Goal: Complete application form

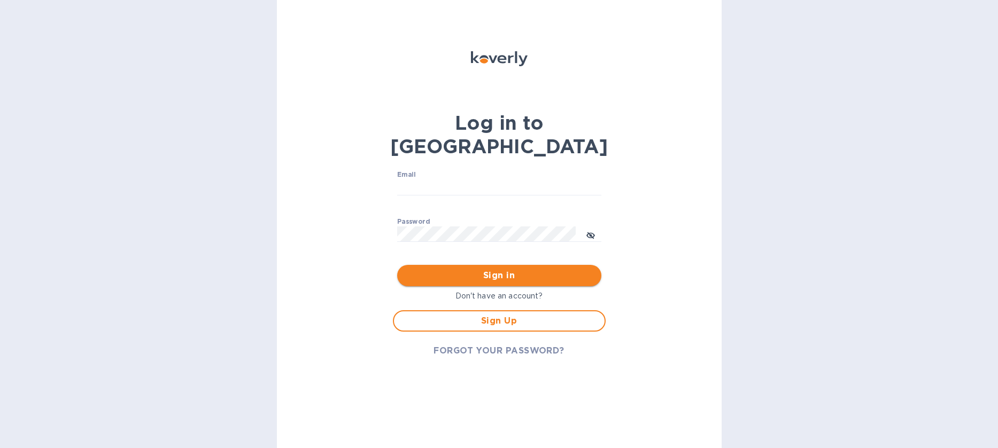
type input "[EMAIL_ADDRESS][DOMAIN_NAME]"
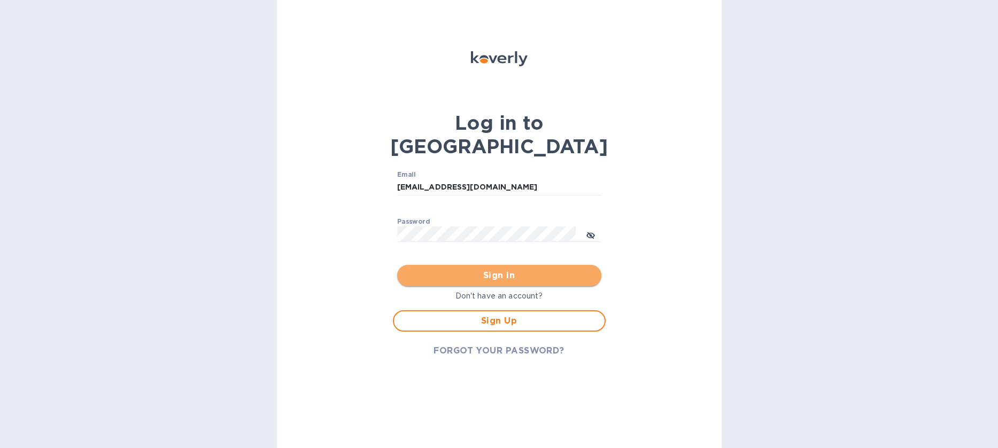
click at [496, 269] on span "Sign in" at bounding box center [499, 275] width 187 height 13
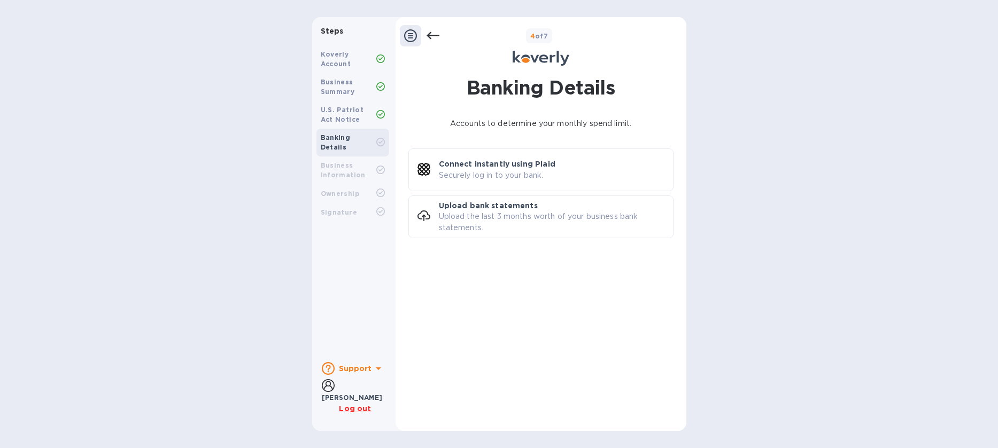
click at [437, 35] on icon at bounding box center [432, 35] width 13 height 7
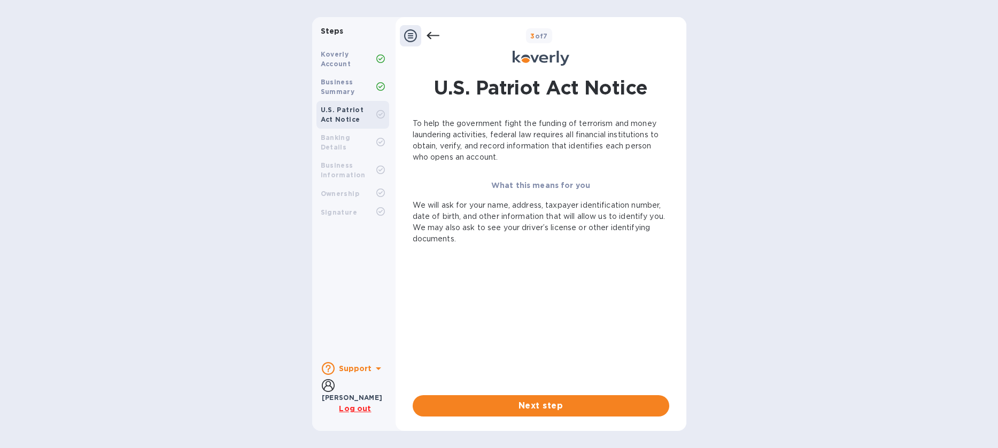
click at [437, 35] on icon at bounding box center [432, 35] width 13 height 7
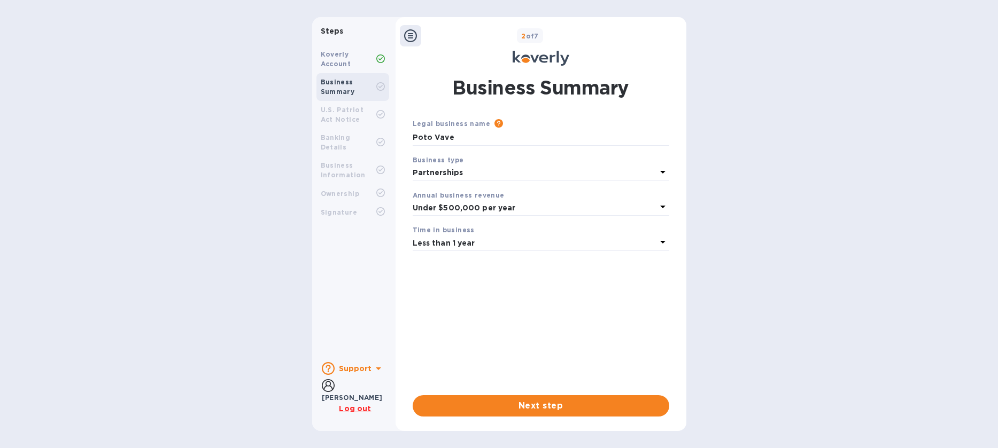
click at [437, 34] on div "2 of 7" at bounding box center [551, 36] width 261 height 16
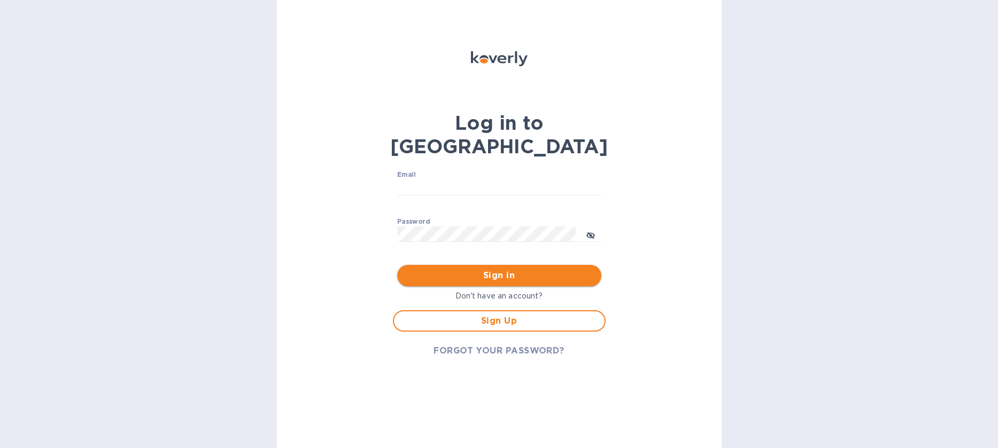
type input "[EMAIL_ADDRESS][DOMAIN_NAME]"
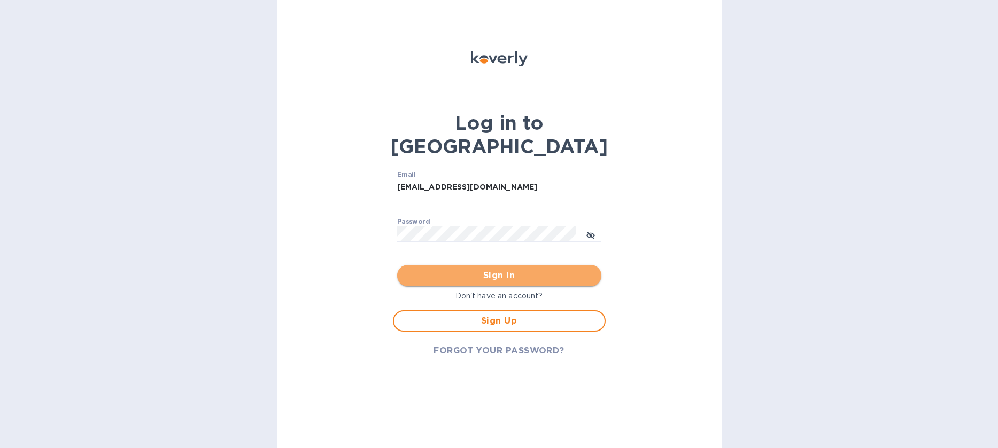
click at [510, 269] on span "Sign in" at bounding box center [499, 275] width 187 height 13
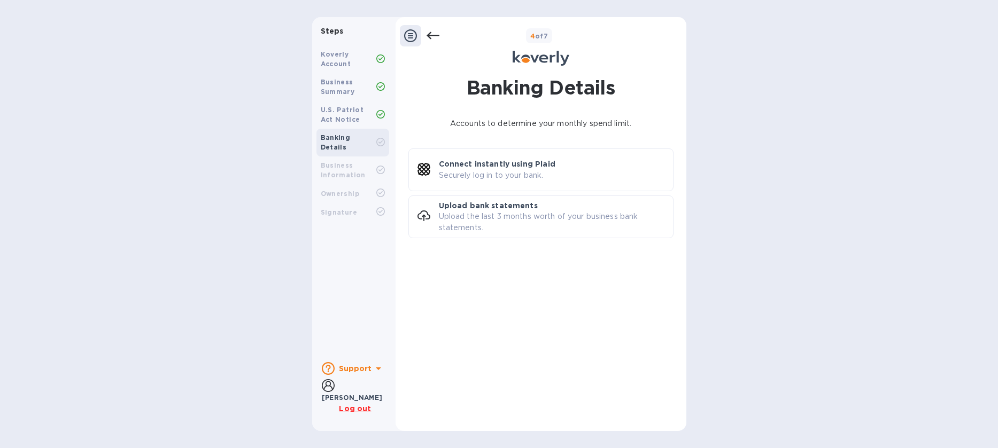
click at [351, 138] on b "Banking Details" at bounding box center [336, 143] width 30 height 18
click at [336, 60] on b "Koverly Account" at bounding box center [336, 59] width 30 height 18
click at [381, 59] on icon at bounding box center [380, 59] width 9 height 9
click at [432, 34] on icon at bounding box center [433, 35] width 13 height 13
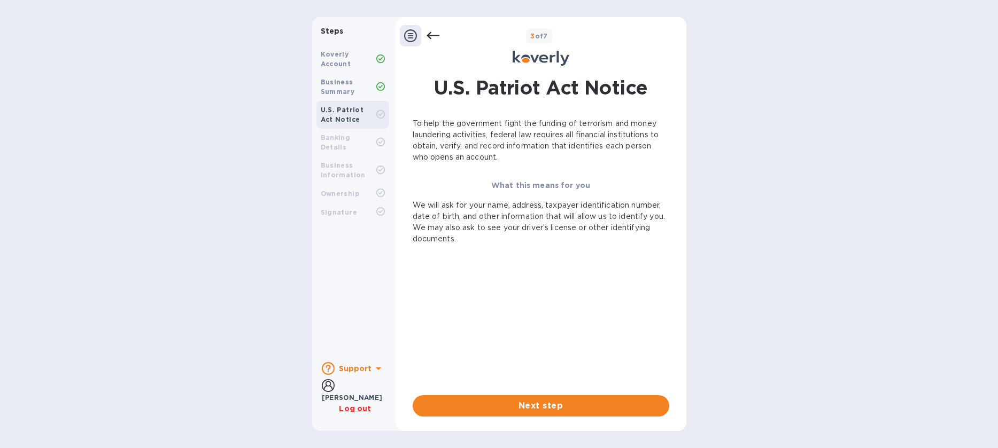
click at [432, 34] on icon at bounding box center [433, 35] width 13 height 13
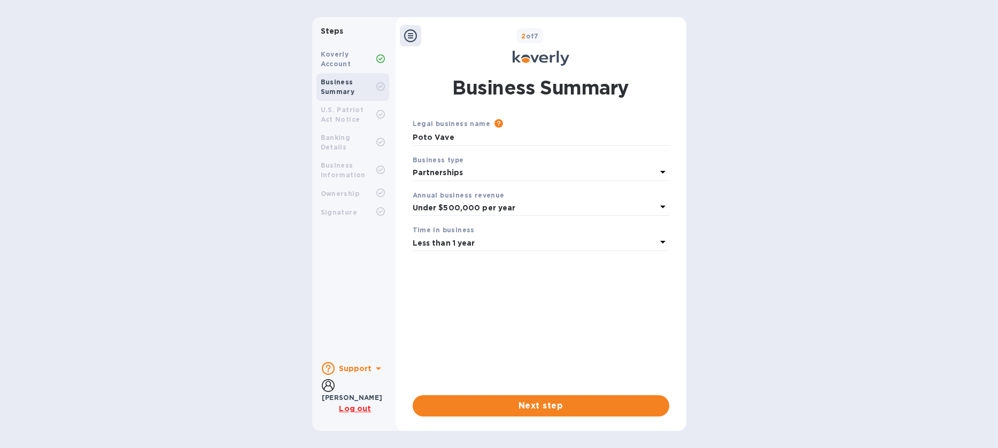
click at [432, 34] on div "2 of 7" at bounding box center [551, 36] width 261 height 16
click at [334, 54] on b "Koverly Account" at bounding box center [336, 59] width 30 height 18
click at [331, 392] on icon at bounding box center [328, 386] width 13 height 13
click at [324, 392] on icon at bounding box center [328, 386] width 13 height 13
click at [345, 79] on b "Business Summary" at bounding box center [338, 87] width 34 height 18
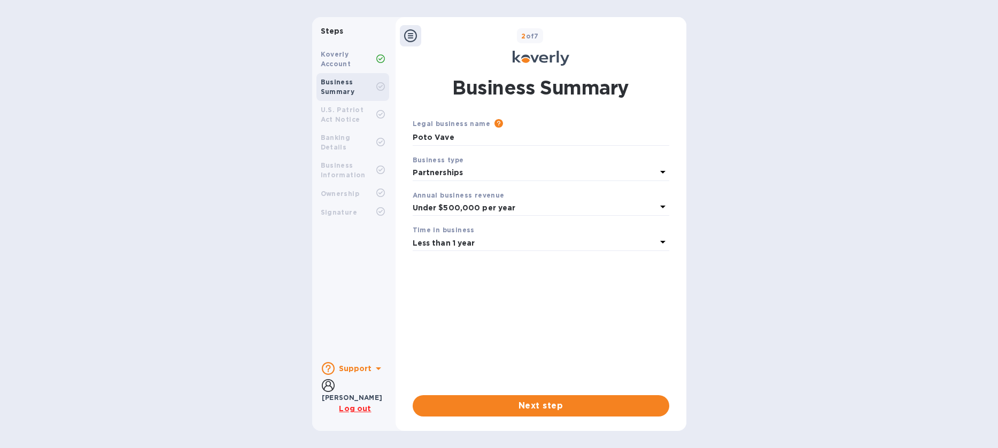
click at [340, 57] on b "Koverly Account" at bounding box center [336, 59] width 30 height 18
click at [430, 169] on b "Partnerships" at bounding box center [438, 172] width 51 height 9
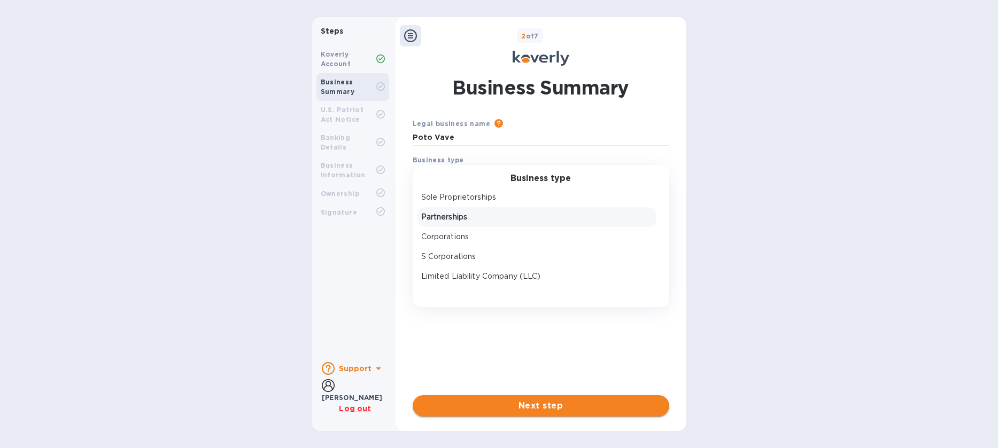
click at [557, 404] on span "Next step" at bounding box center [540, 406] width 239 height 13
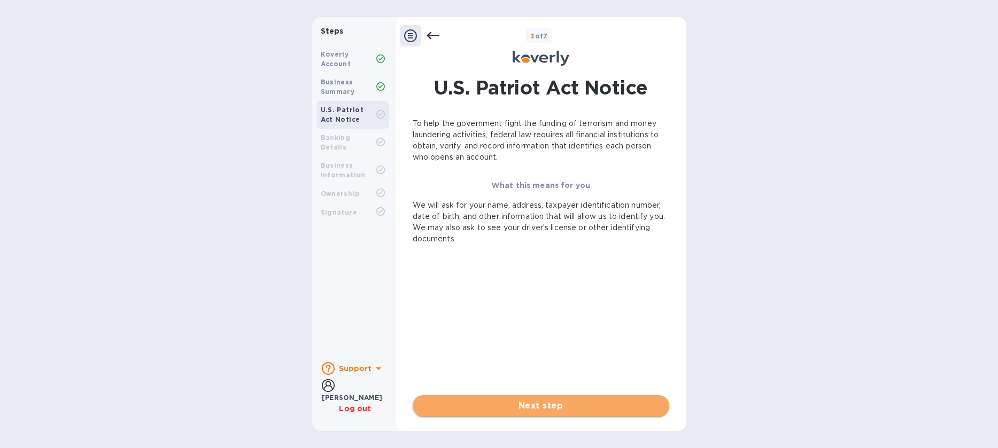
click at [554, 404] on span "Next step" at bounding box center [540, 406] width 239 height 13
